Goal: Check status: Check status

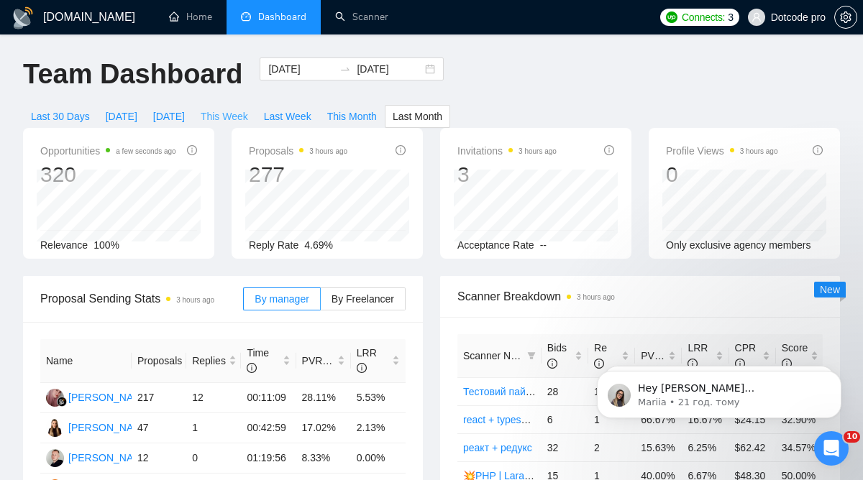
click at [223, 113] on span "This Week" at bounding box center [224, 117] width 47 height 16
type input "2025-09-01"
type input "2025-09-07"
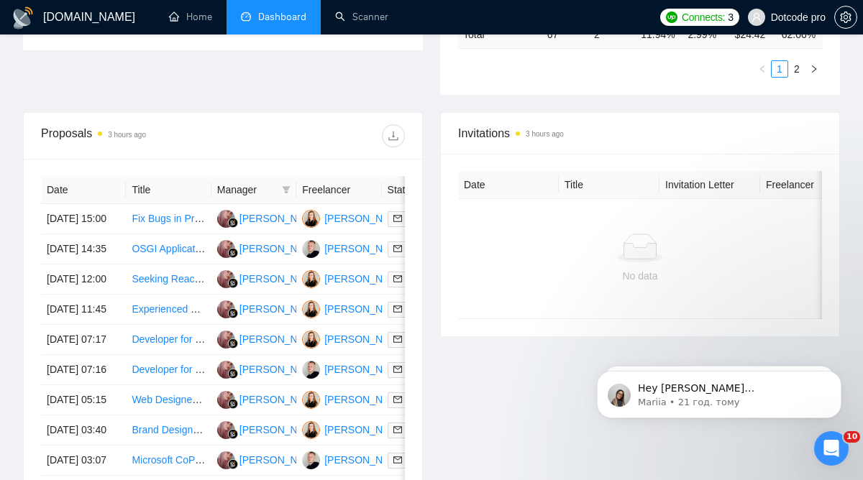
scroll to position [485, 0]
